Goal: Transaction & Acquisition: Purchase product/service

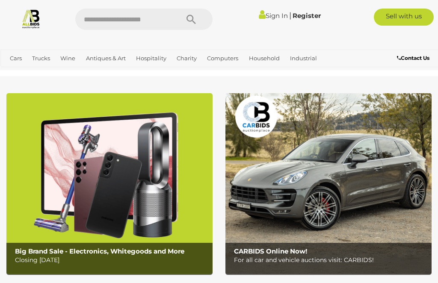
click at [133, 15] on input "text" at bounding box center [122, 19] width 95 height 21
type input "*****"
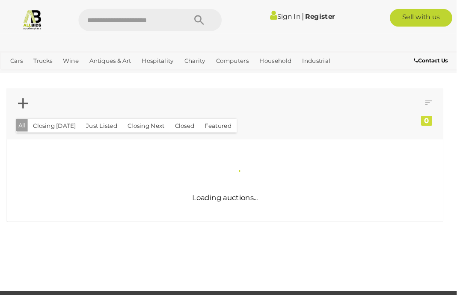
scroll to position [2, 0]
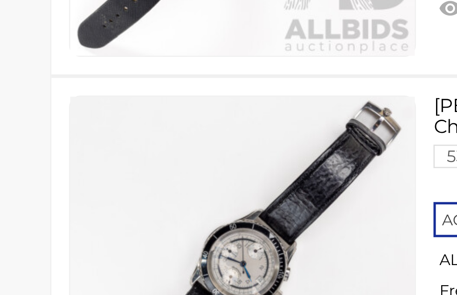
scroll to position [5385, 0]
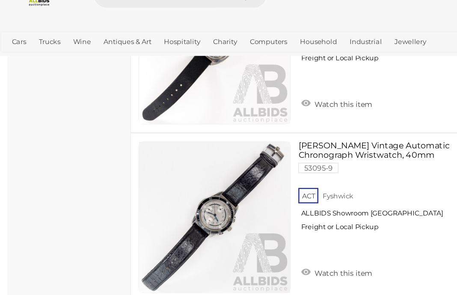
click at [302, 141] on link "Maurice Lacroix Vintage Automatic Chronograph Wristwatch, 40mm 53095-9 ACT Fysh…" at bounding box center [318, 181] width 127 height 81
click at [314, 141] on link "Maurice Lacroix Vintage Automatic Chronograph Wristwatch, 40mm 53095-9 ACT Fysh…" at bounding box center [318, 181] width 127 height 81
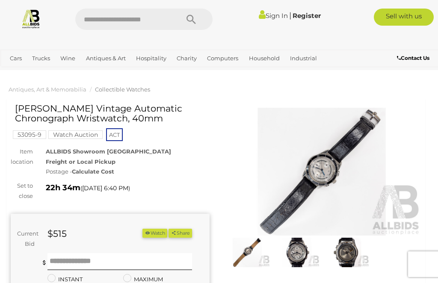
click at [256, 253] on img at bounding box center [247, 252] width 45 height 29
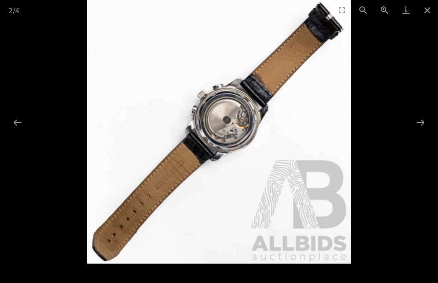
click at [421, 124] on button "Next slide" at bounding box center [420, 122] width 18 height 17
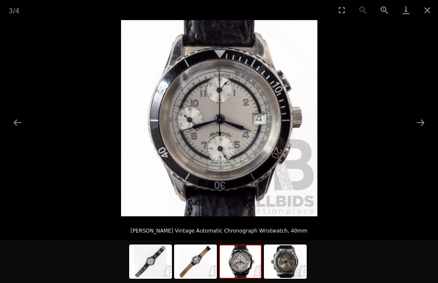
click at [417, 123] on button "Next slide" at bounding box center [420, 122] width 18 height 17
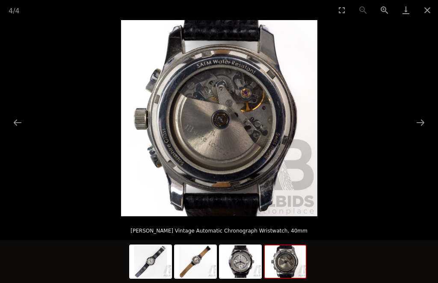
click at [418, 122] on button "Next slide" at bounding box center [420, 122] width 18 height 17
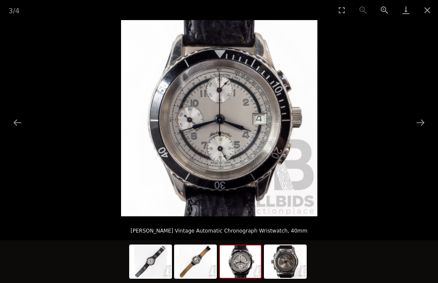
click at [243, 264] on img at bounding box center [240, 261] width 41 height 33
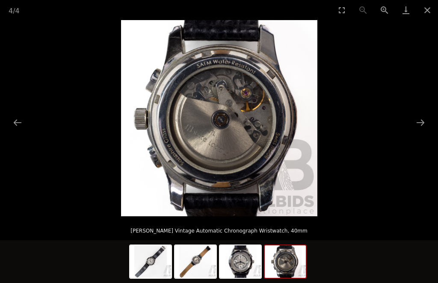
click at [289, 263] on img at bounding box center [285, 261] width 41 height 33
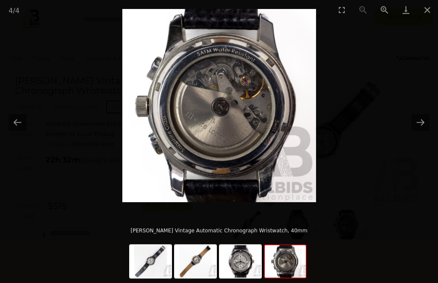
scroll to position [30, 0]
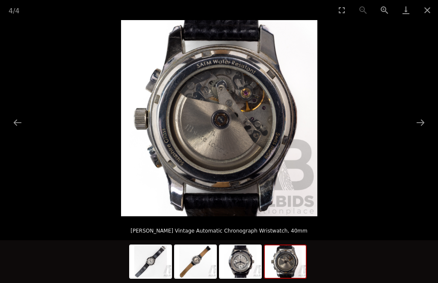
click at [247, 278] on img at bounding box center [240, 261] width 41 height 33
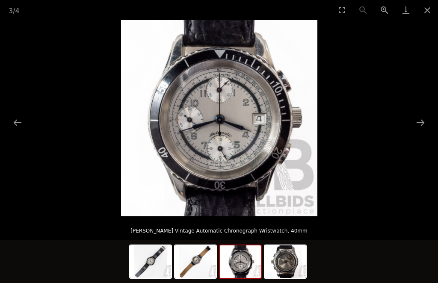
click at [203, 278] on img at bounding box center [195, 261] width 41 height 33
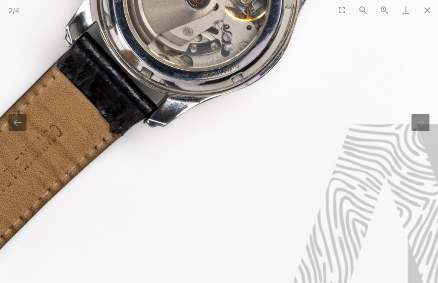
click at [428, 6] on button "Close gallery" at bounding box center [427, 10] width 21 height 20
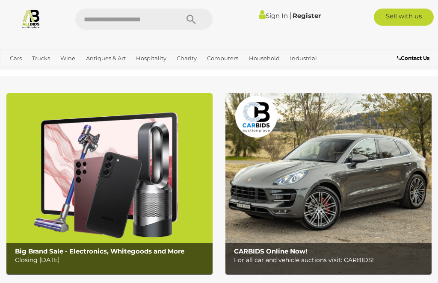
click at [133, 19] on input "text" at bounding box center [122, 19] width 95 height 21
type input "*****"
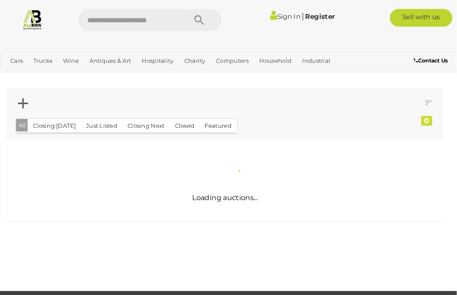
scroll to position [2, 0]
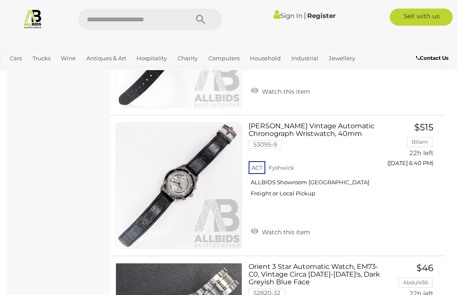
scroll to position [5404, 0]
click at [195, 138] on link at bounding box center [178, 185] width 127 height 127
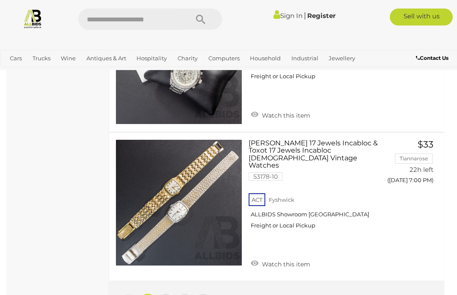
scroll to position [6948, 0]
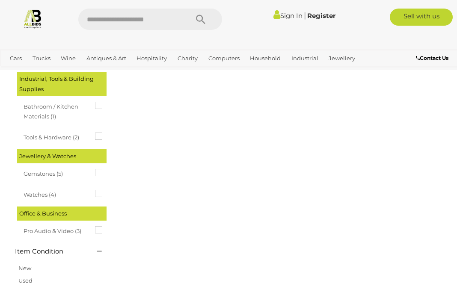
scroll to position [0, 0]
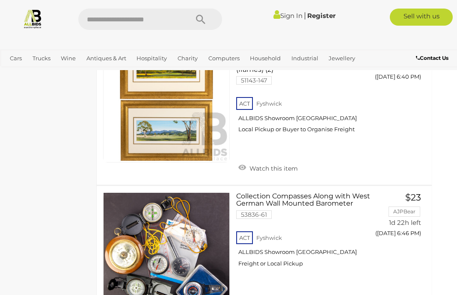
scroll to position [6205, 12]
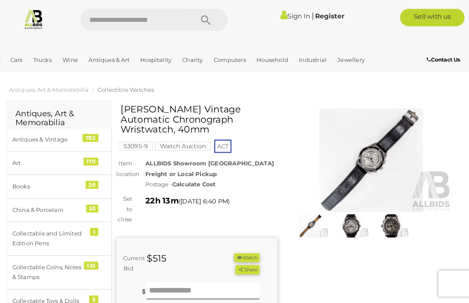
scroll to position [3, 0]
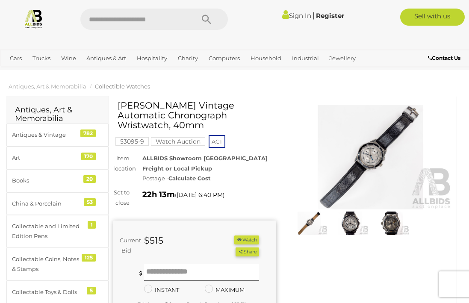
click at [384, 177] on img at bounding box center [370, 157] width 163 height 105
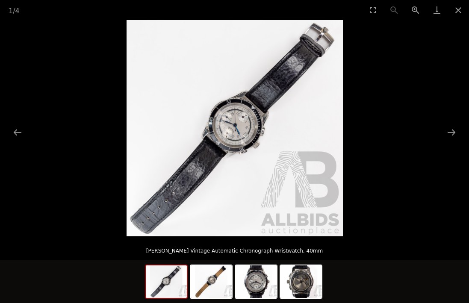
click at [290, 163] on img at bounding box center [235, 128] width 216 height 216
